Goal: Task Accomplishment & Management: Manage account settings

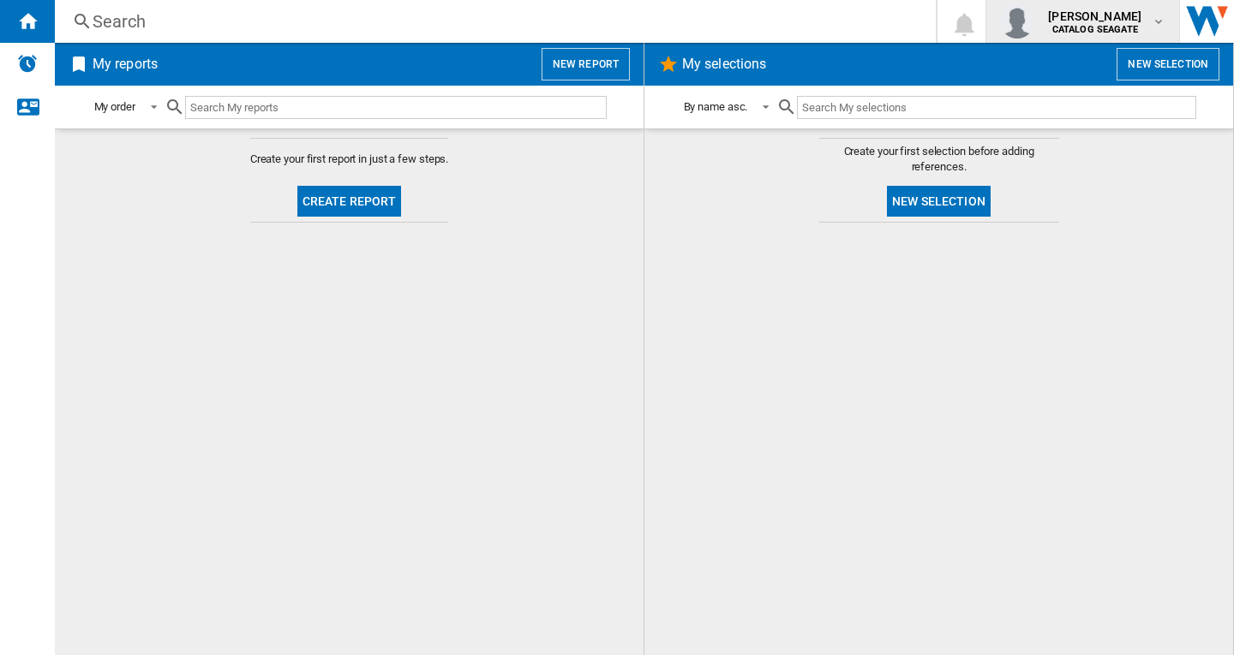
click at [1092, 20] on span "[PERSON_NAME]" at bounding box center [1094, 16] width 93 height 17
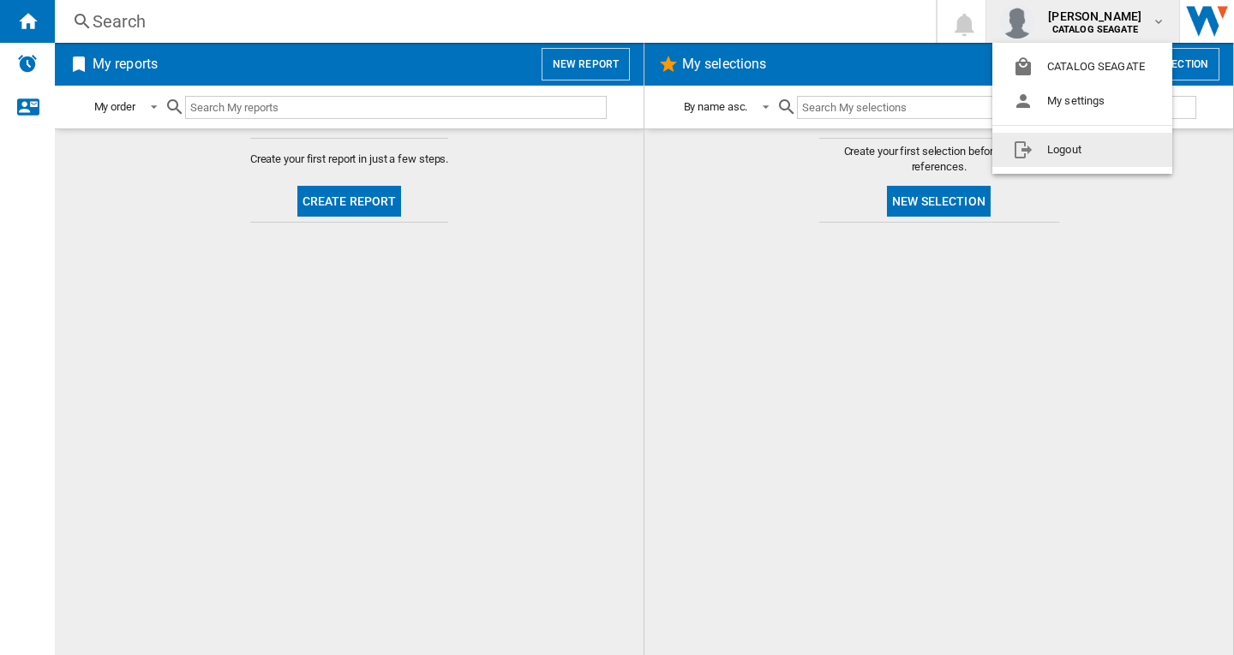
click at [1073, 149] on button "Logout" at bounding box center [1082, 150] width 180 height 34
